Goal: Information Seeking & Learning: Learn about a topic

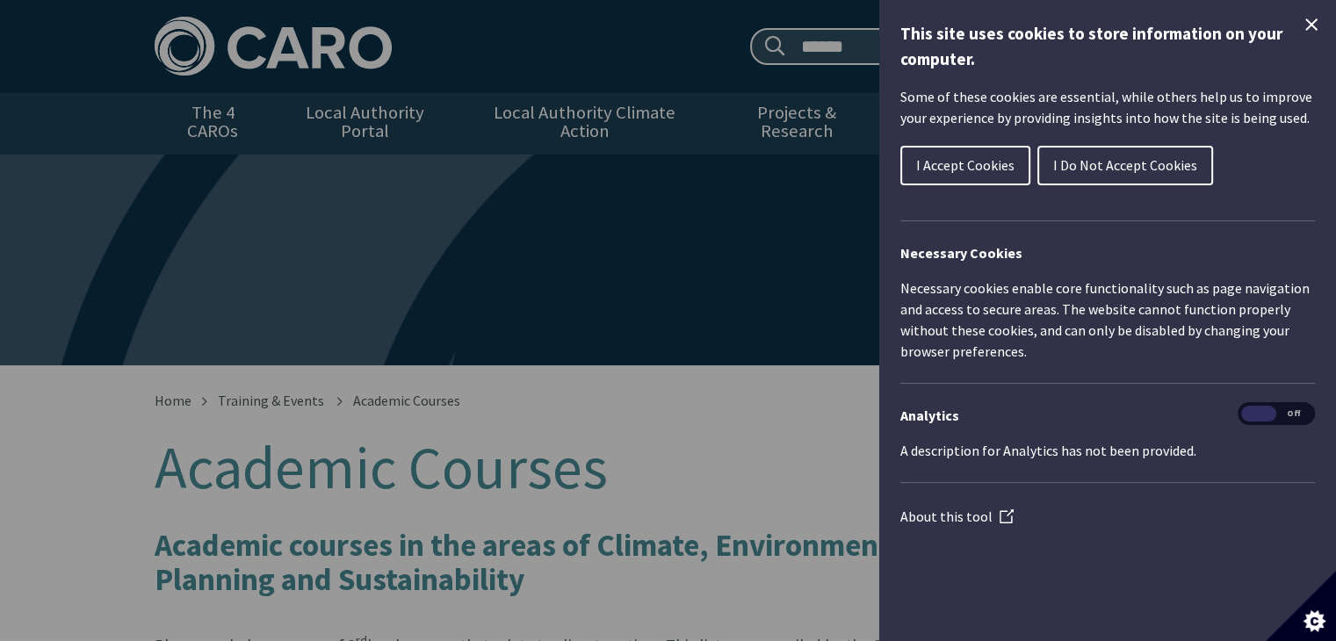
click at [990, 163] on span "I Accept Cookies" at bounding box center [965, 165] width 98 height 18
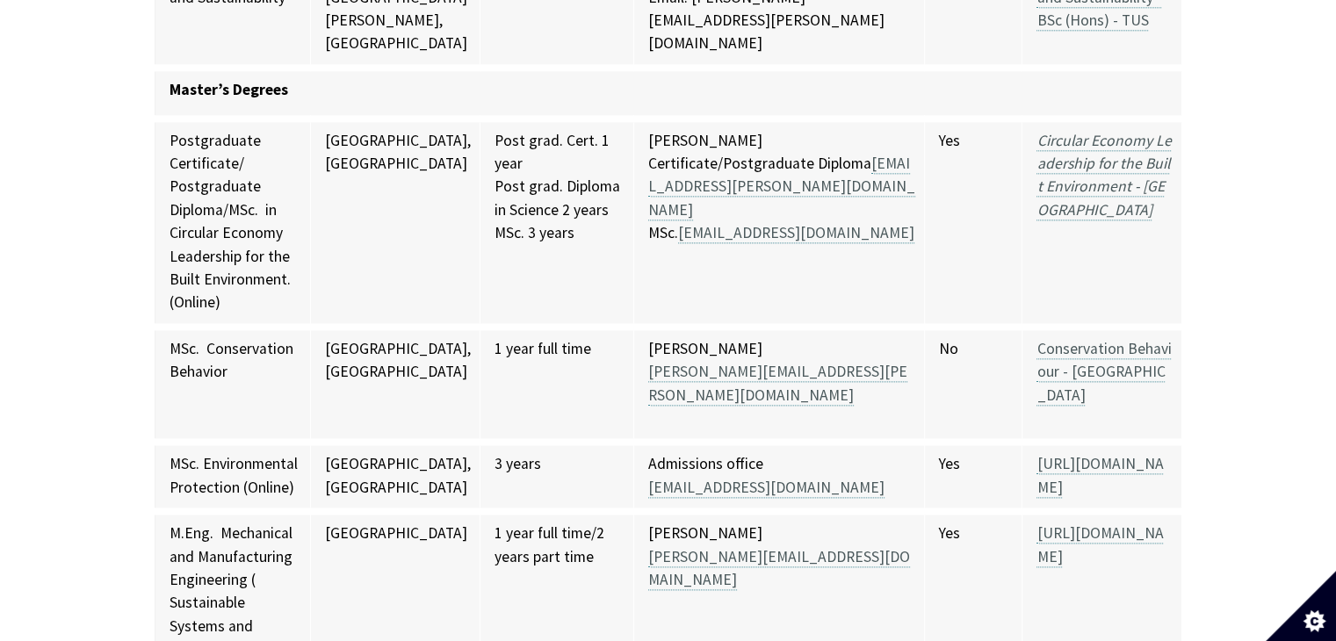
scroll to position [8841, 0]
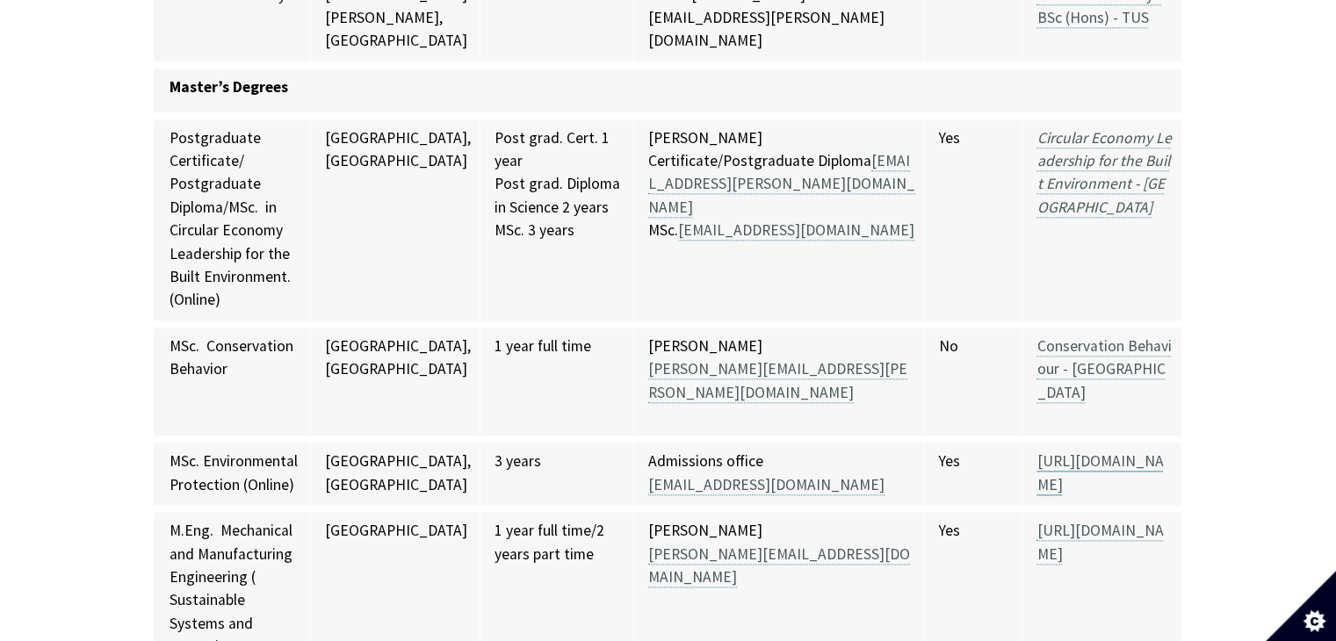
click at [1040, 452] on link "[URL][DOMAIN_NAME]" at bounding box center [1100, 473] width 127 height 43
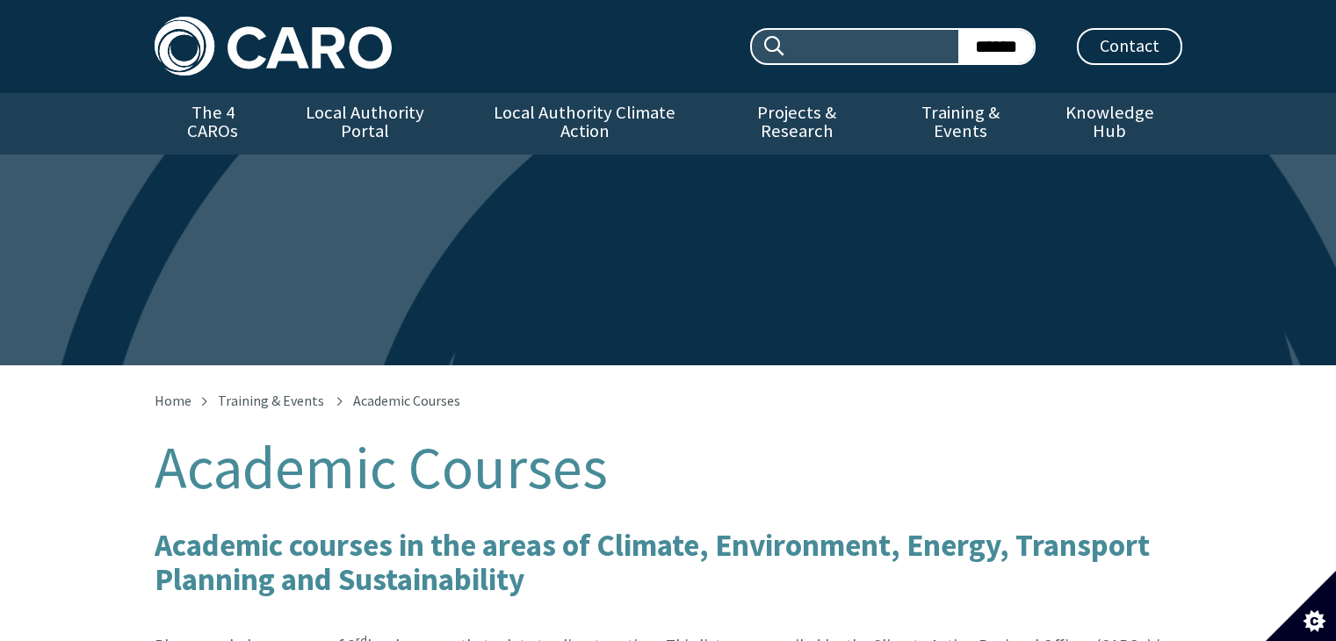
scroll to position [8831, 0]
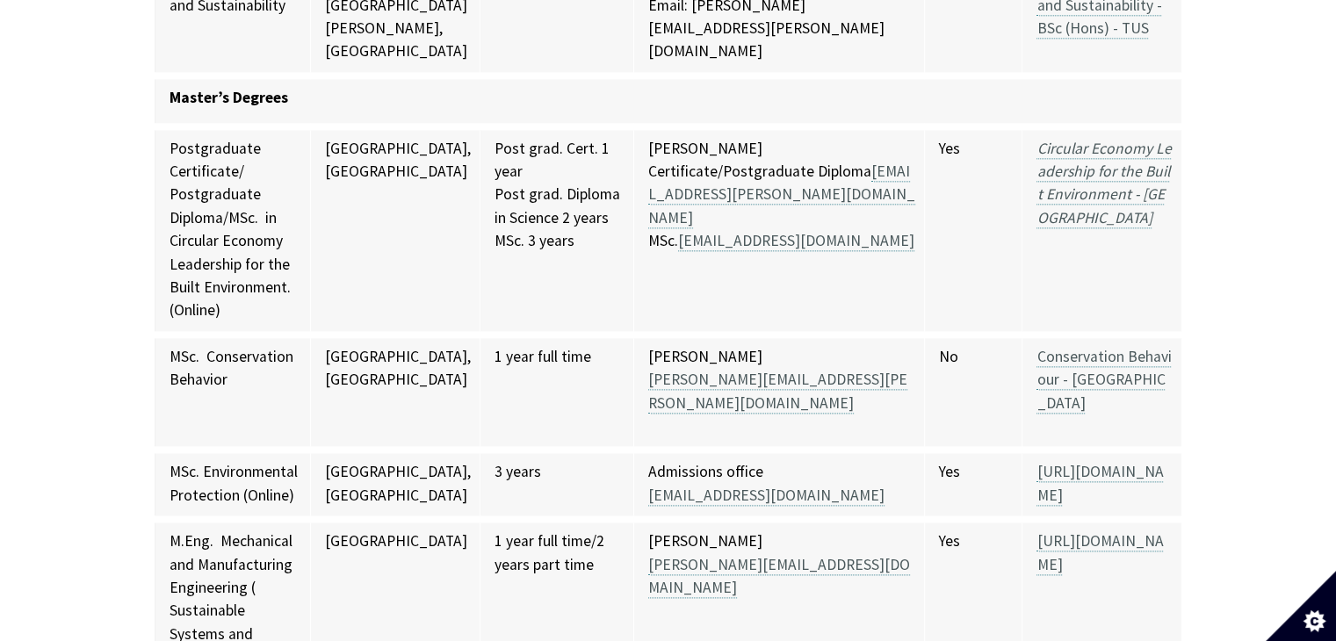
click at [1048, 450] on td "[URL][DOMAIN_NAME]" at bounding box center [1102, 484] width 159 height 69
click at [1037, 462] on link "[URL][DOMAIN_NAME]" at bounding box center [1100, 483] width 127 height 43
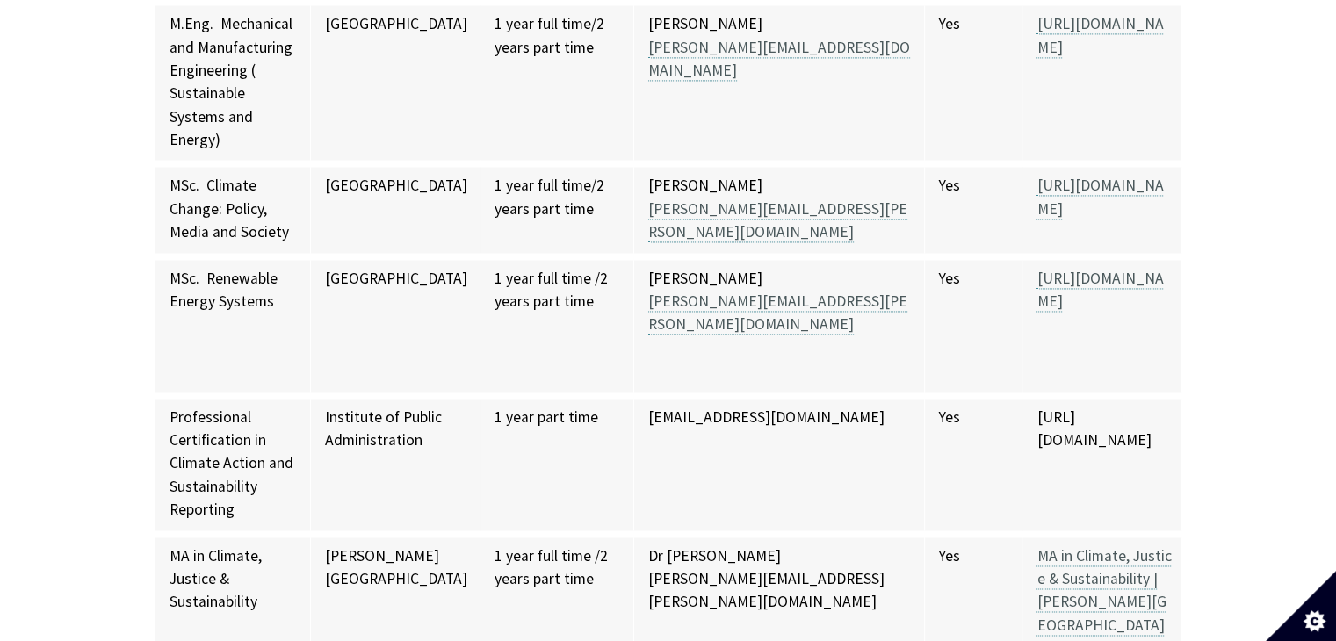
scroll to position [9395, 0]
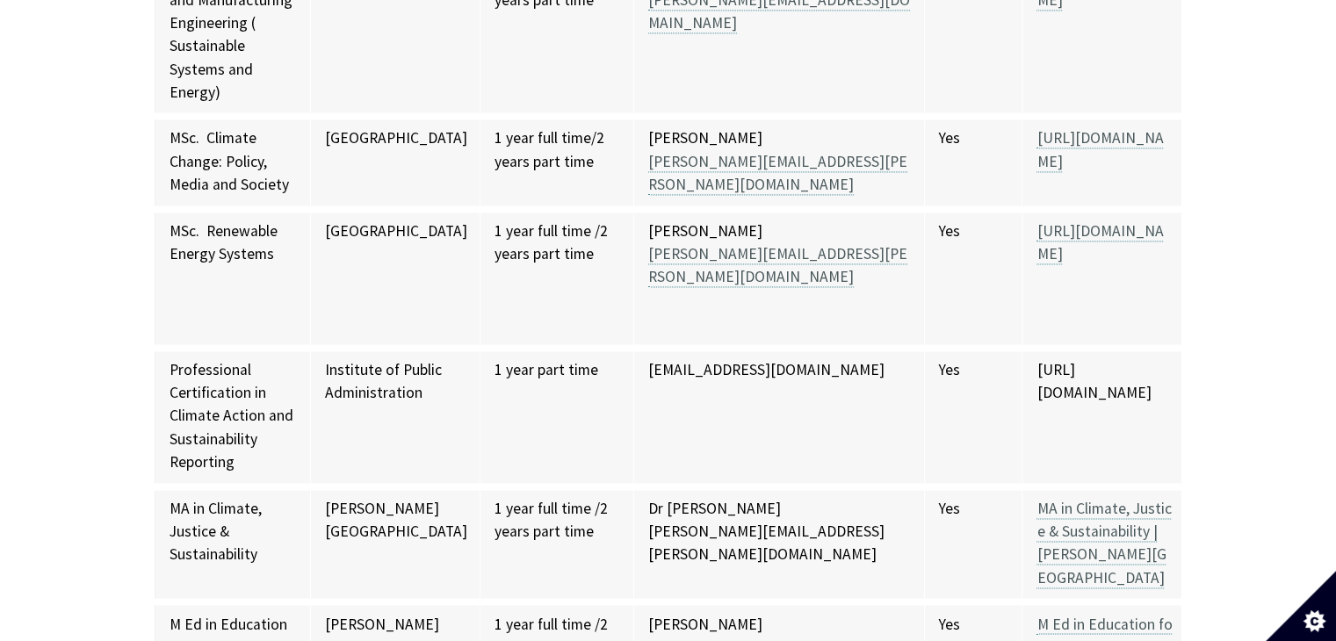
click at [1103, 348] on td "[URL][DOMAIN_NAME]" at bounding box center [1102, 417] width 159 height 139
drag, startPoint x: 941, startPoint y: 124, endPoint x: 1254, endPoint y: 168, distance: 315.8
click at [1182, 348] on td "[URL][DOMAIN_NAME]" at bounding box center [1102, 417] width 159 height 139
copy td "[URL][DOMAIN_NAME]"
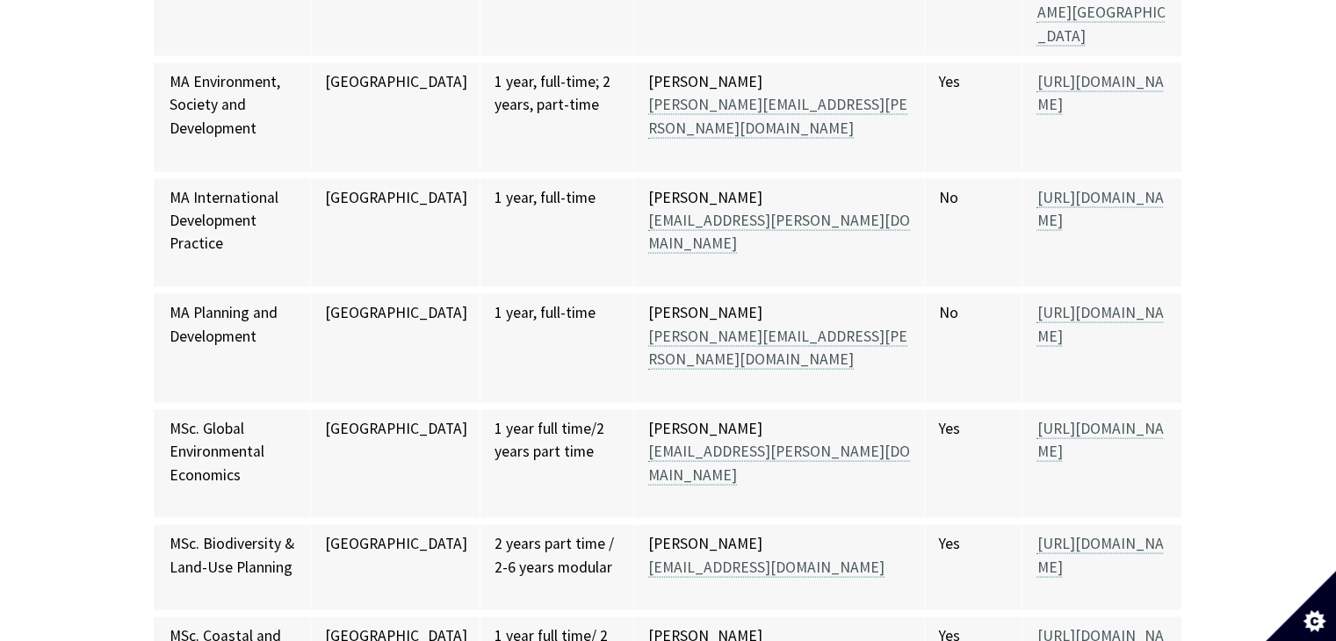
scroll to position [10238, 0]
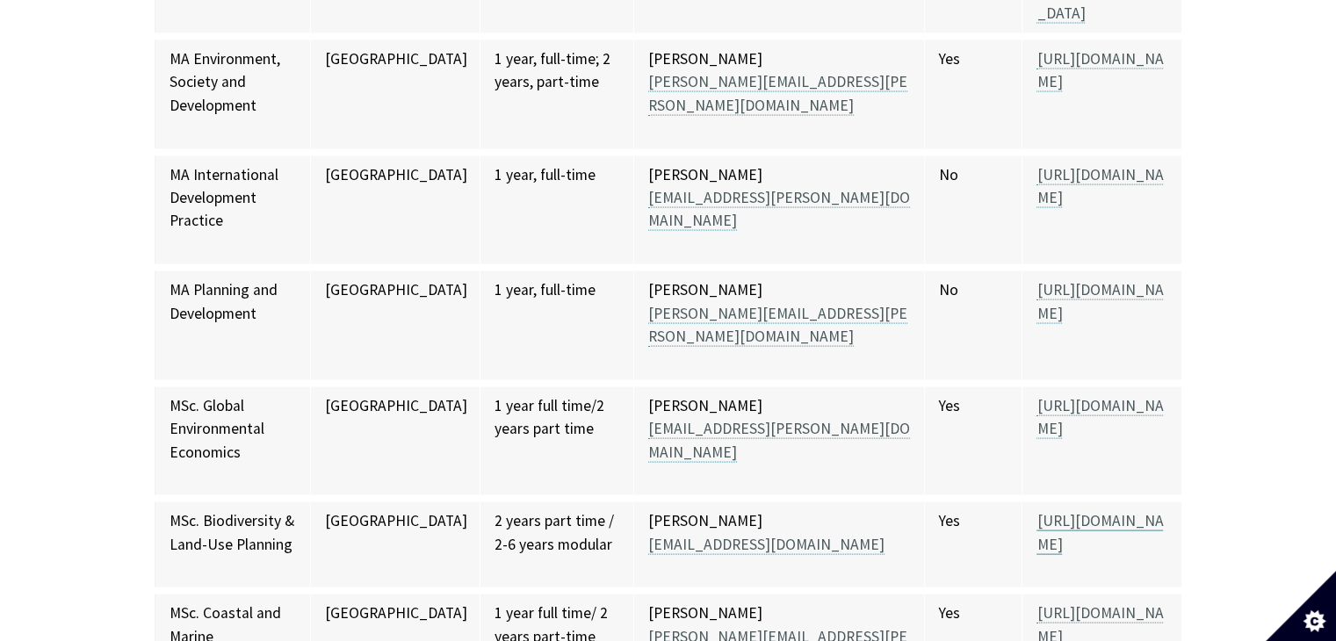
click at [1163, 511] on link "[URL][DOMAIN_NAME]" at bounding box center [1100, 532] width 127 height 43
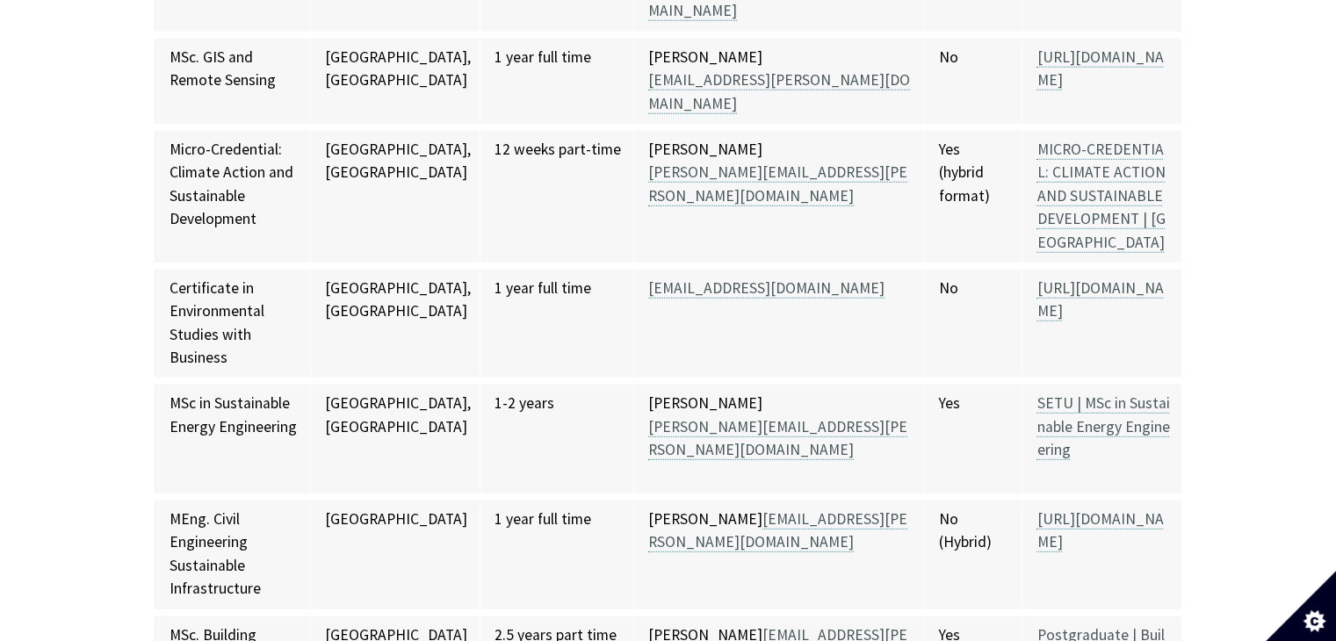
scroll to position [11673, 0]
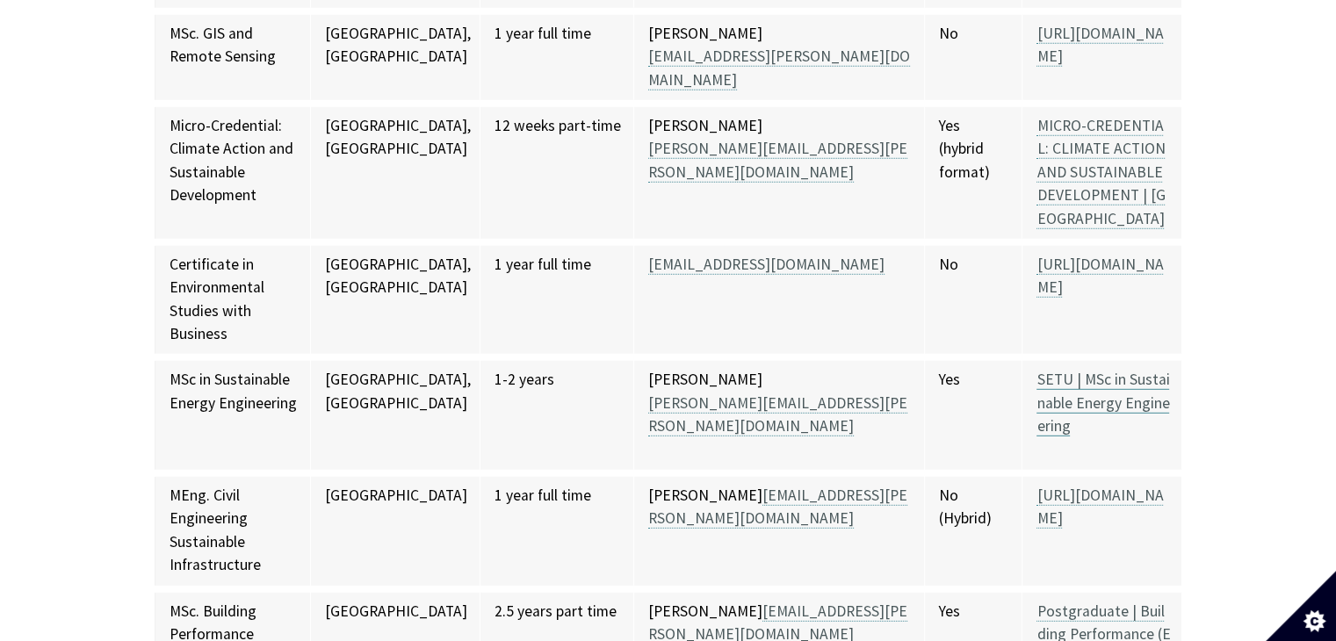
click at [1117, 370] on link "SETU | MSc in Sustainable Energy Engineering" at bounding box center [1103, 403] width 133 height 67
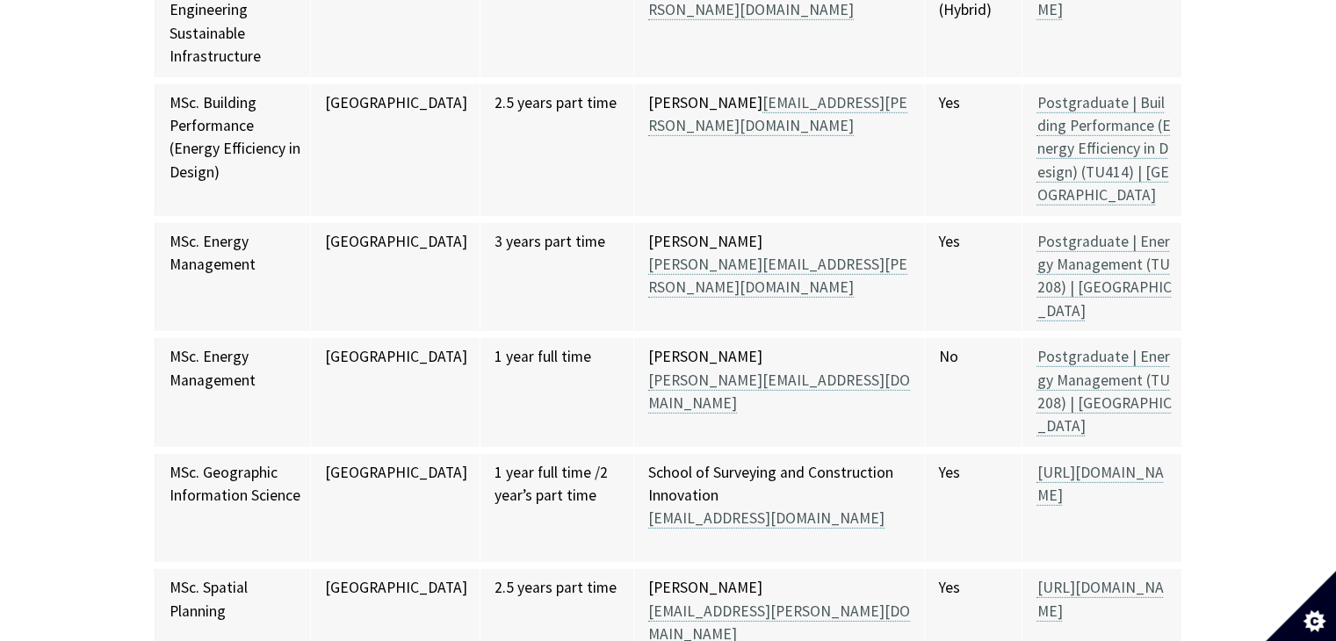
scroll to position [12193, 0]
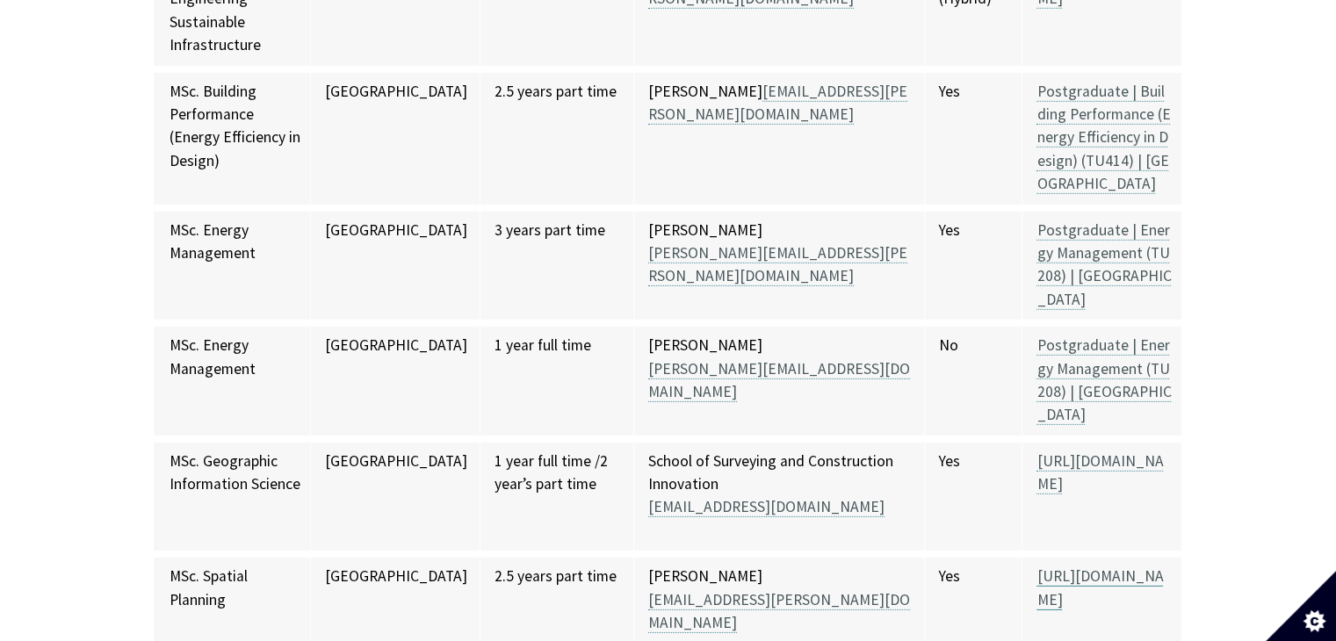
click at [1107, 567] on link "[URL][DOMAIN_NAME]" at bounding box center [1100, 588] width 127 height 43
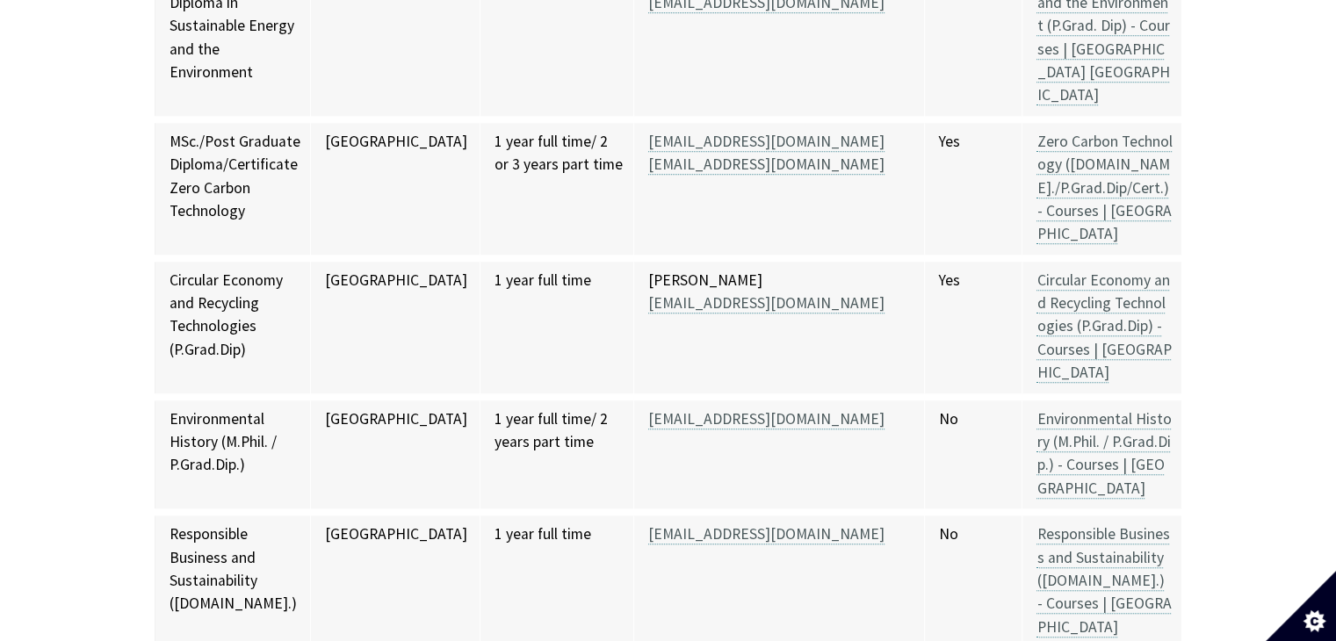
scroll to position [14689, 0]
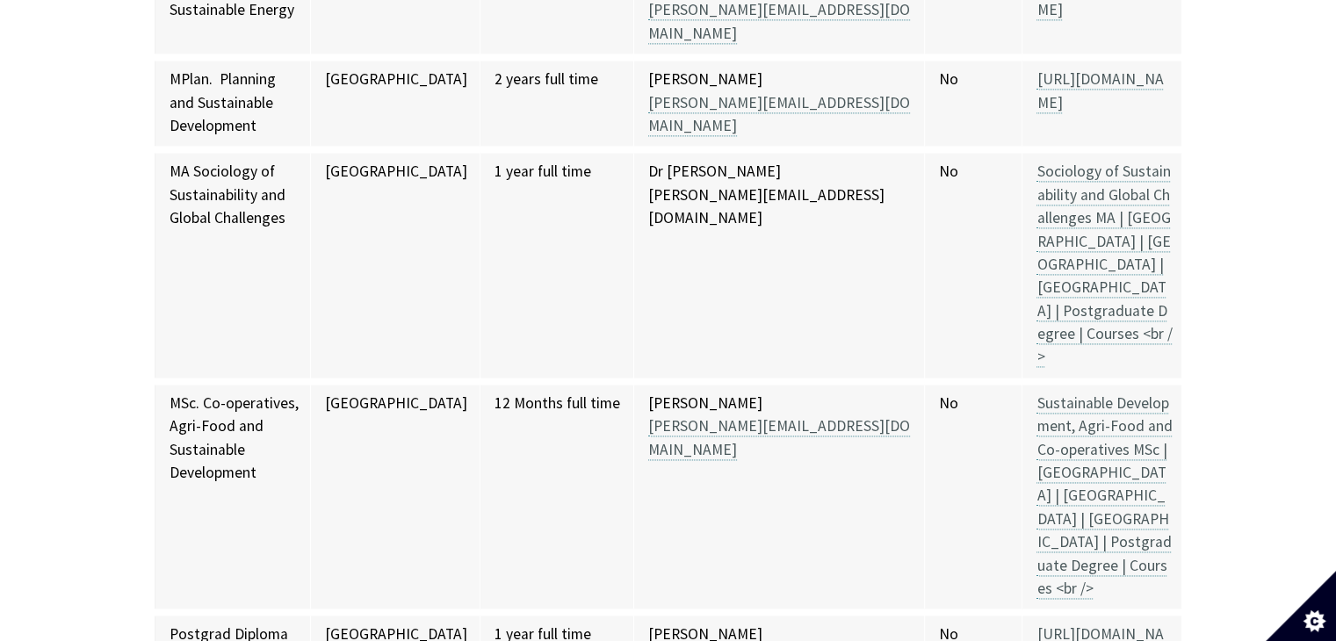
scroll to position [15929, 0]
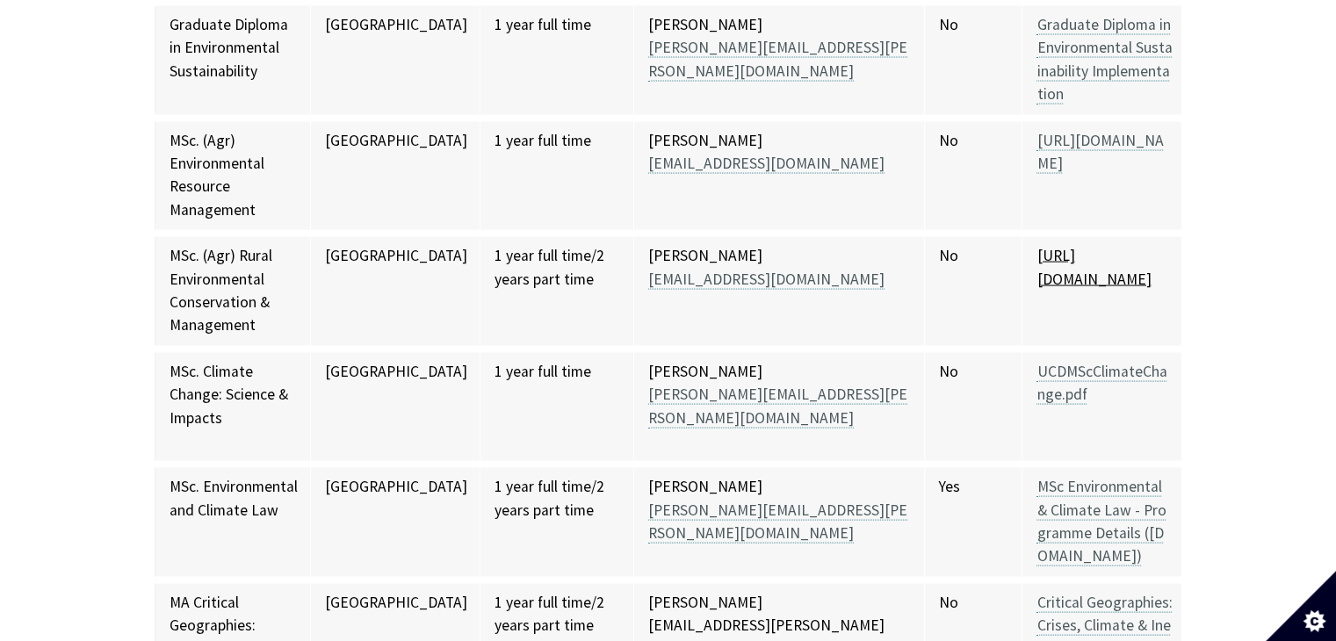
scroll to position [16979, 0]
